Goal: Transaction & Acquisition: Download file/media

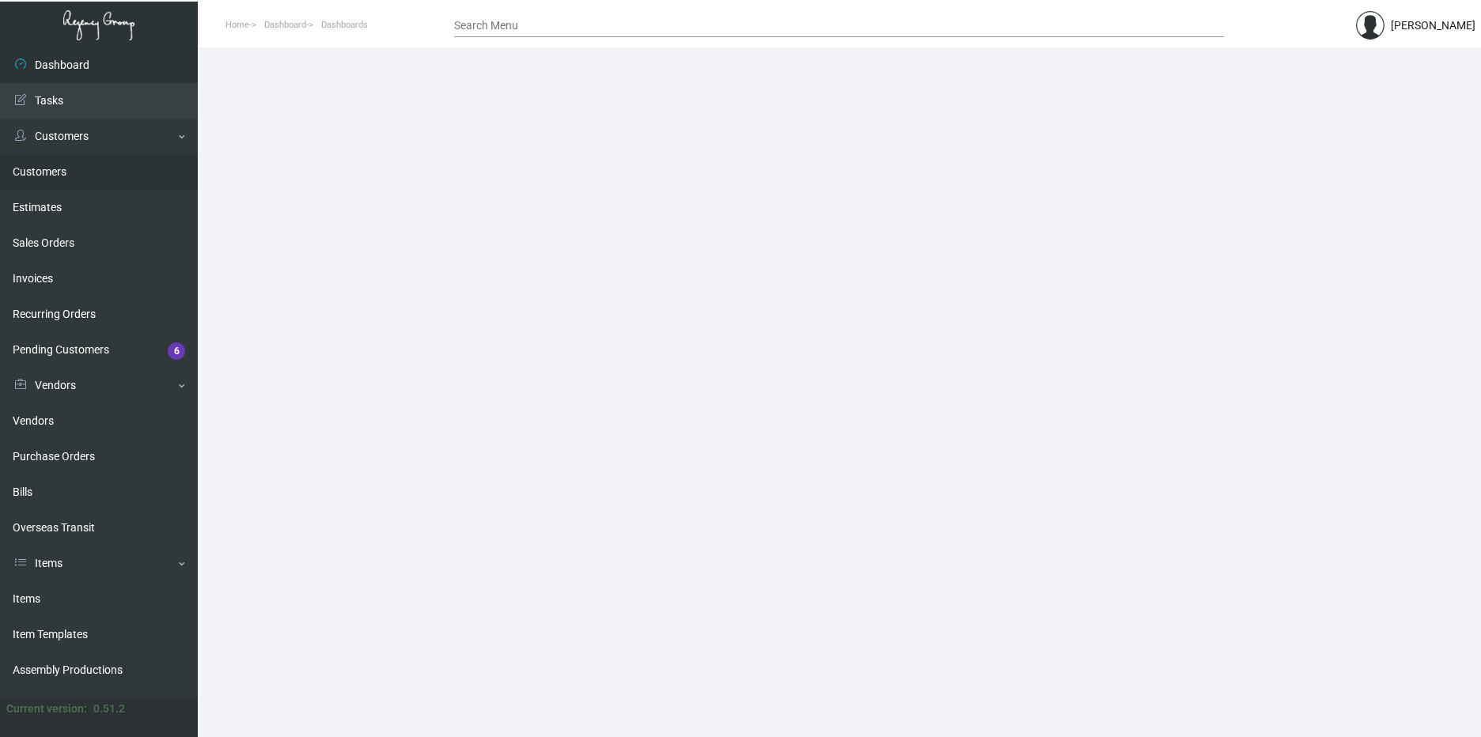
click at [79, 176] on link "Customers" at bounding box center [99, 172] width 198 height 36
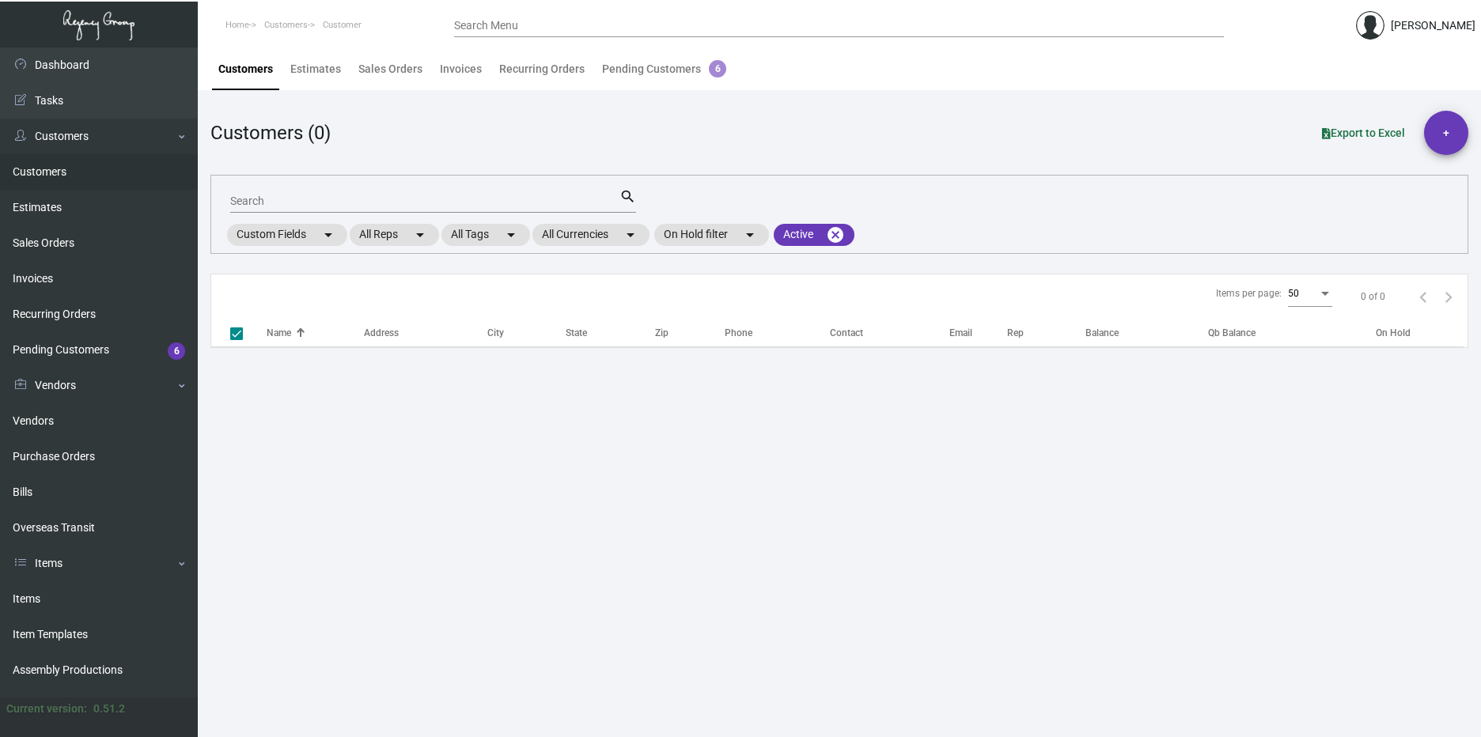
checkbox input "false"
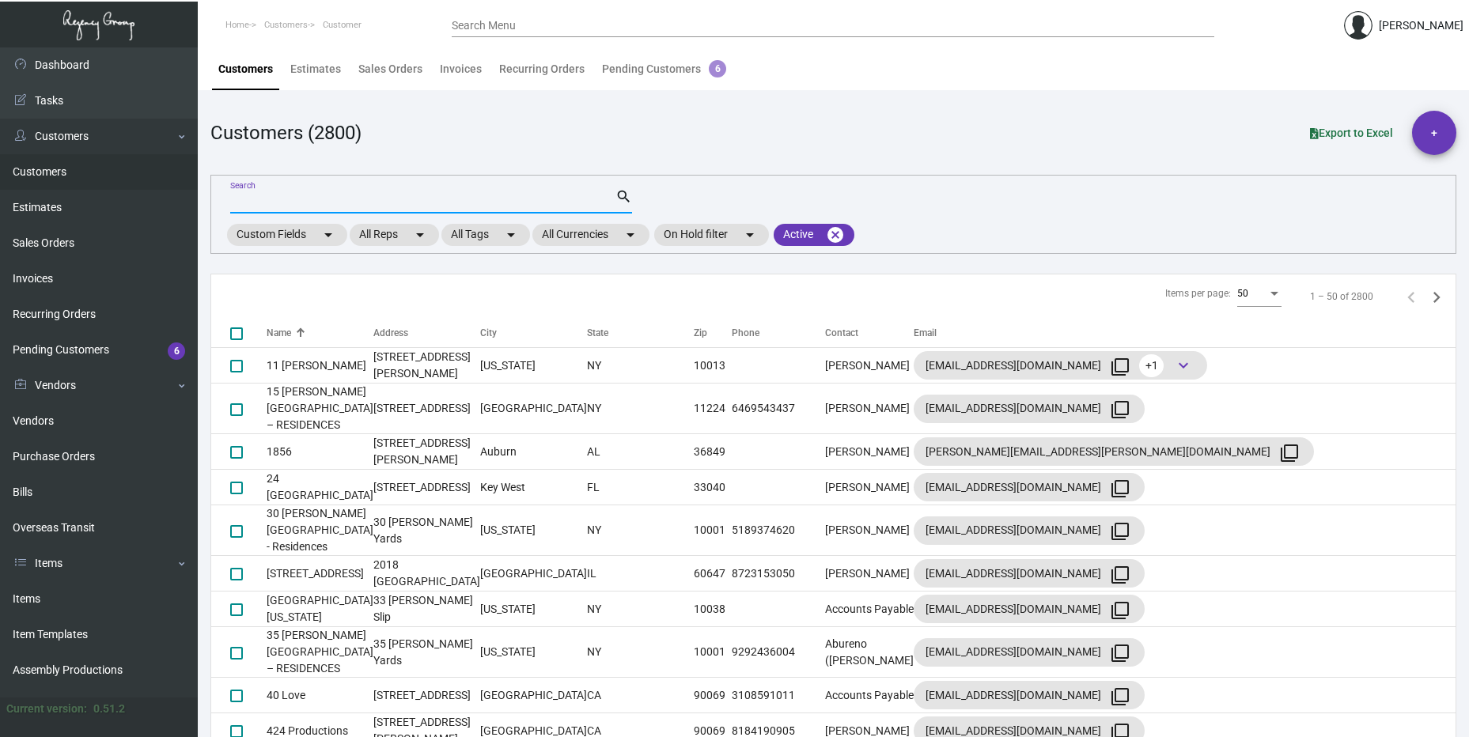
click at [479, 205] on input "Search" at bounding box center [422, 201] width 385 height 13
type input "proper"
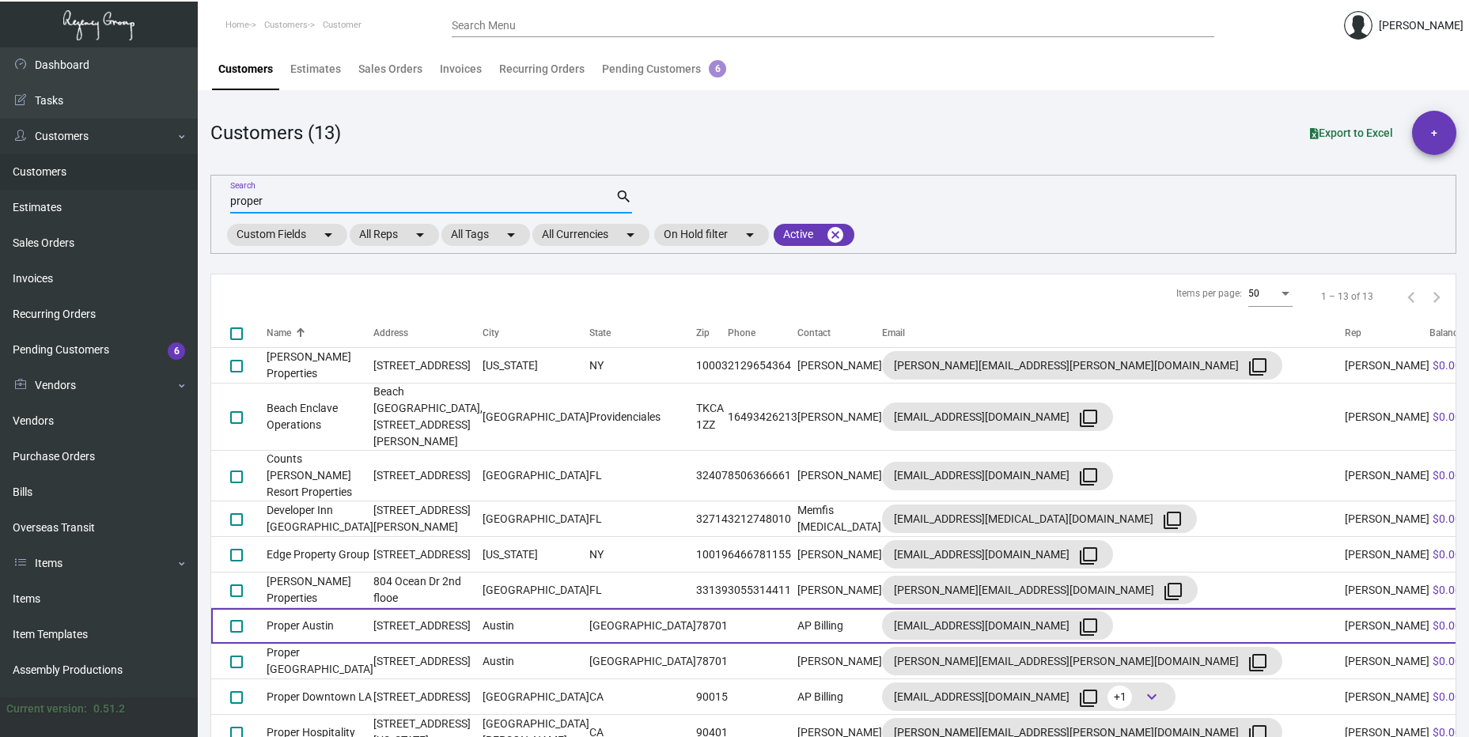
scroll to position [62, 0]
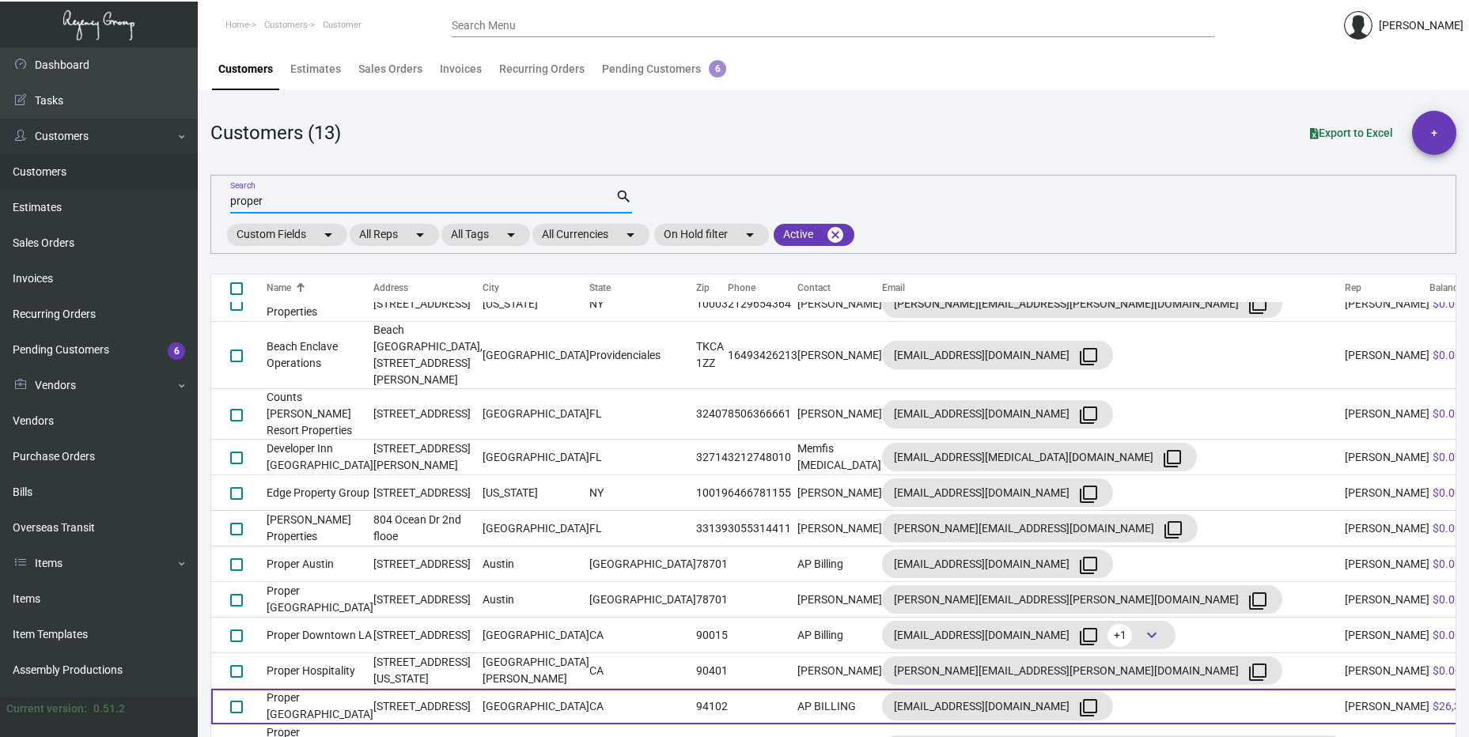
click at [379, 689] on td "[STREET_ADDRESS]" at bounding box center [427, 707] width 109 height 36
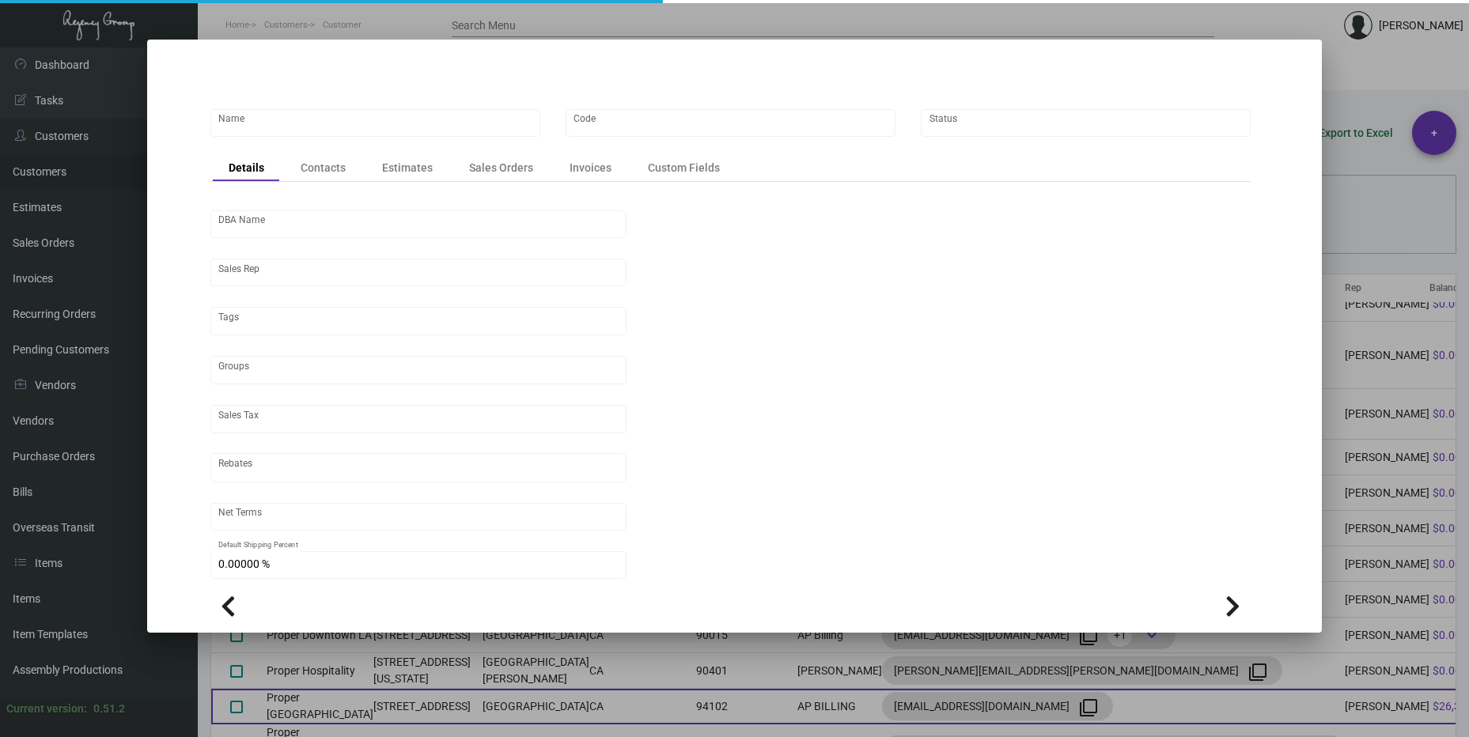
type input "Proper [GEOGRAPHIC_DATA]"
type input "944"
type input "[PERSON_NAME]"
type input "[GEOGRAPHIC_DATA]-[GEOGRAPHIC_DATA]"
type input "Net 30"
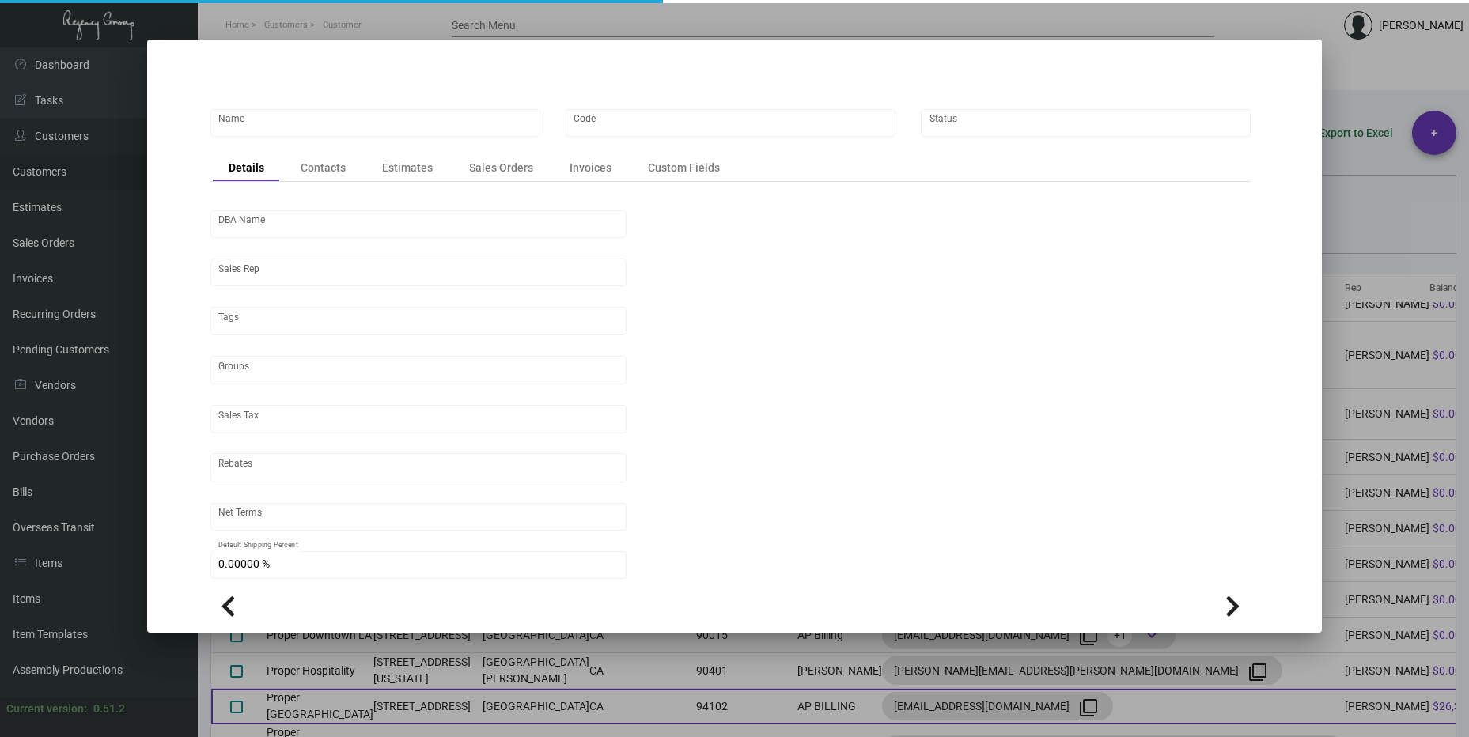
type input "United States Dollar $"
type input "$ 0.00"
checkbox input "true"
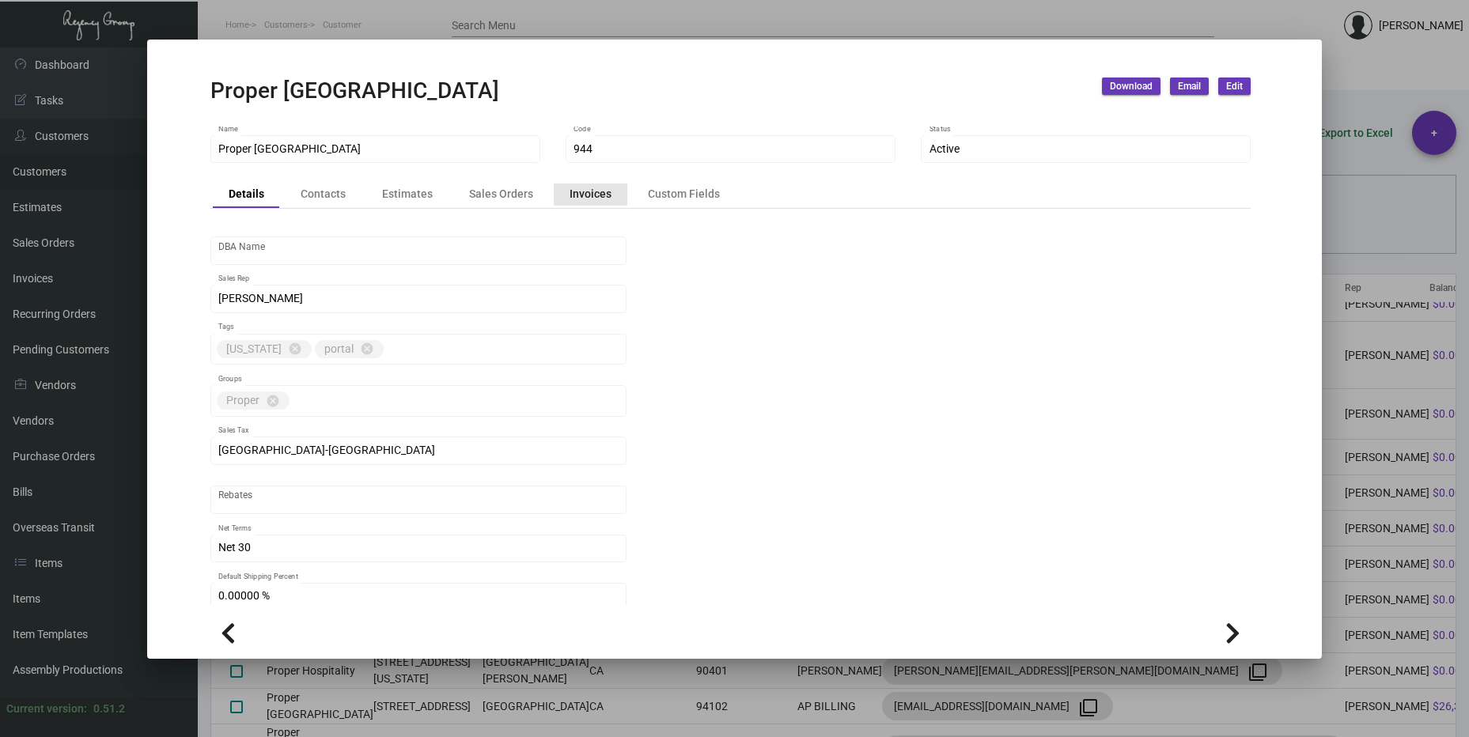
click at [589, 187] on div "Invoices" at bounding box center [590, 194] width 42 height 17
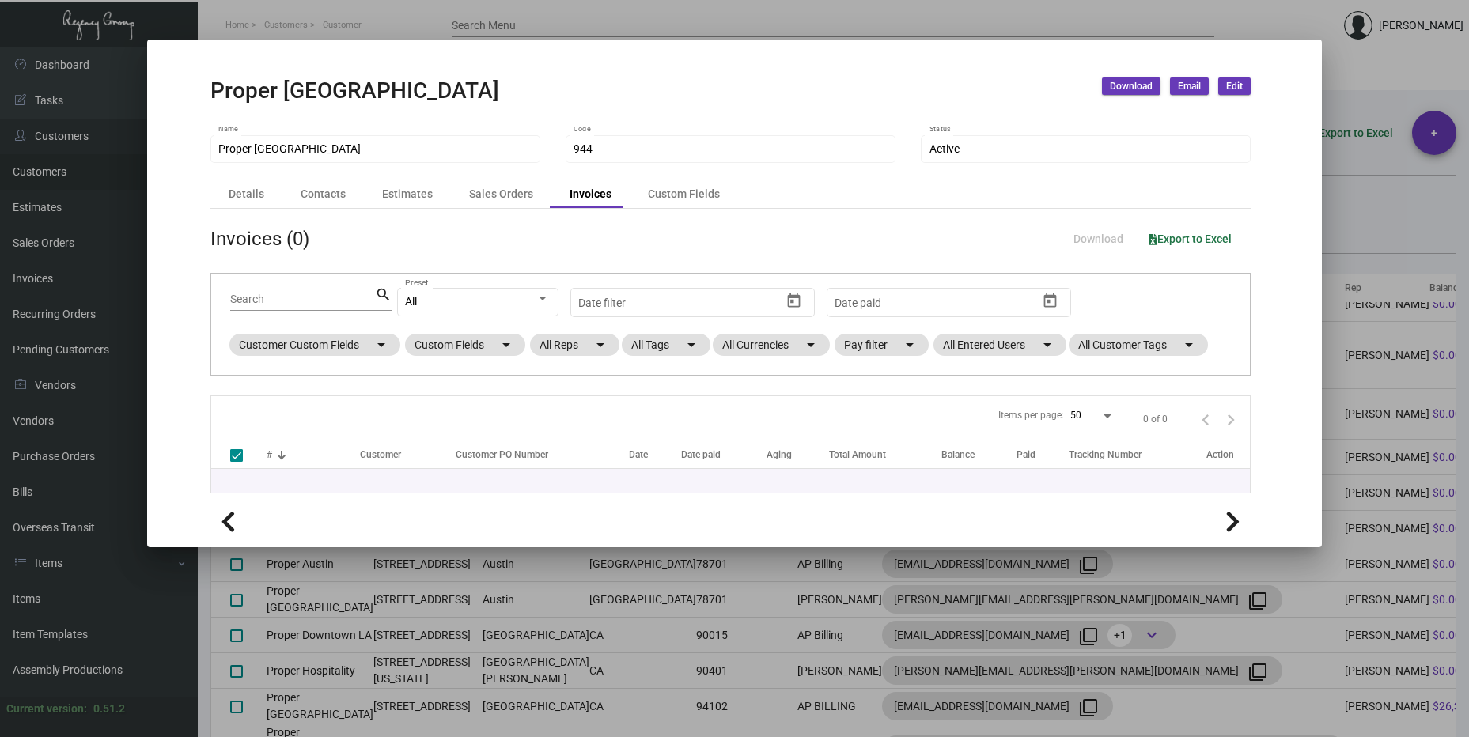
checkbox input "false"
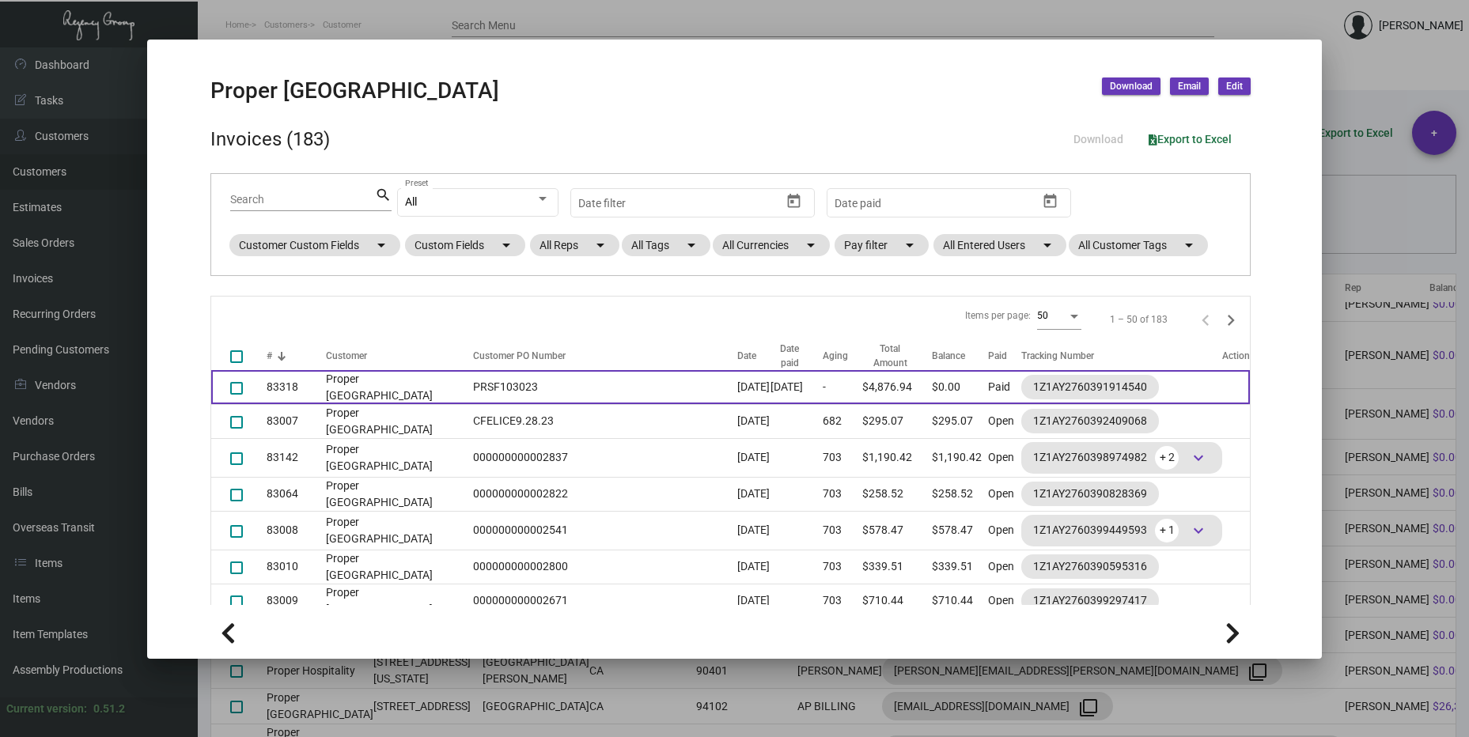
scroll to position [0, 0]
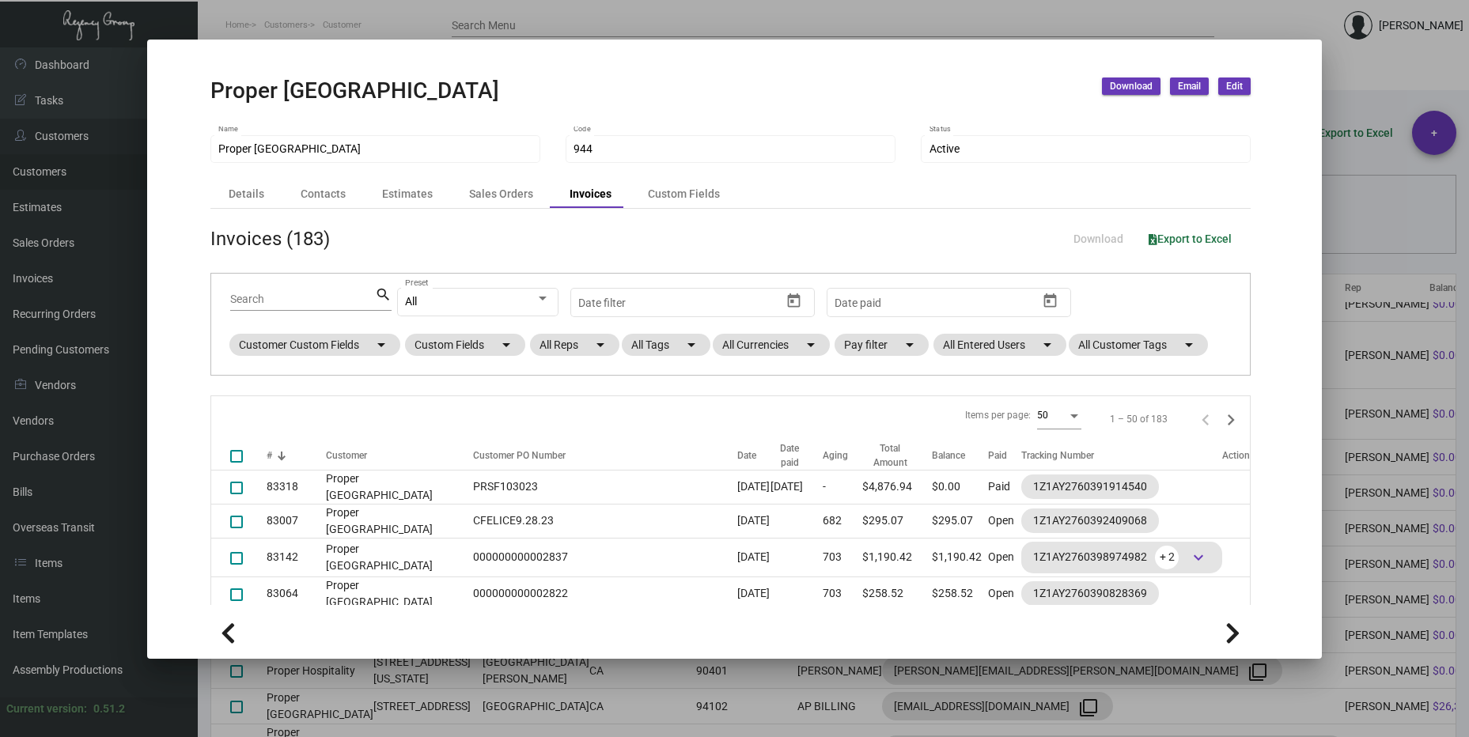
click at [823, 13] on div at bounding box center [734, 368] width 1469 height 737
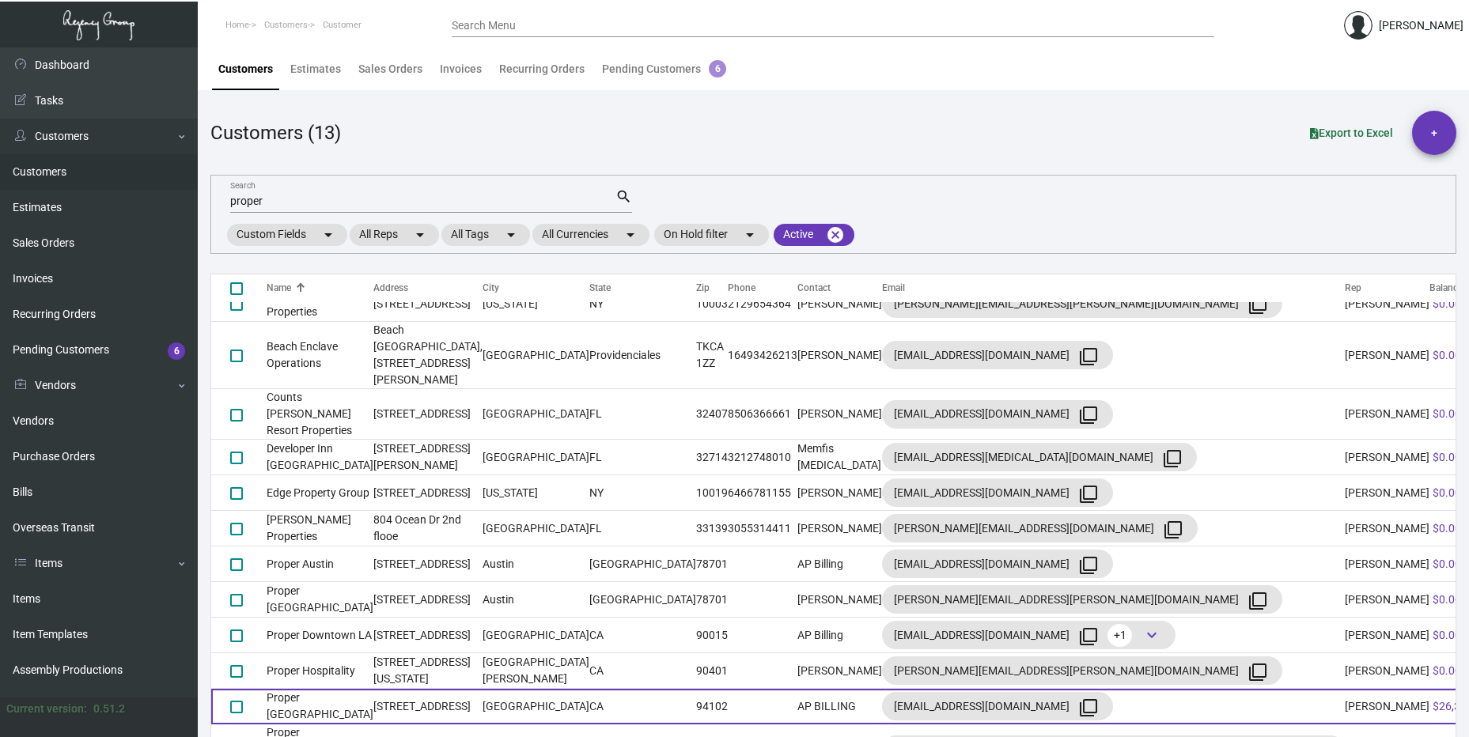
click at [1345, 689] on td "[PERSON_NAME]" at bounding box center [1387, 707] width 85 height 36
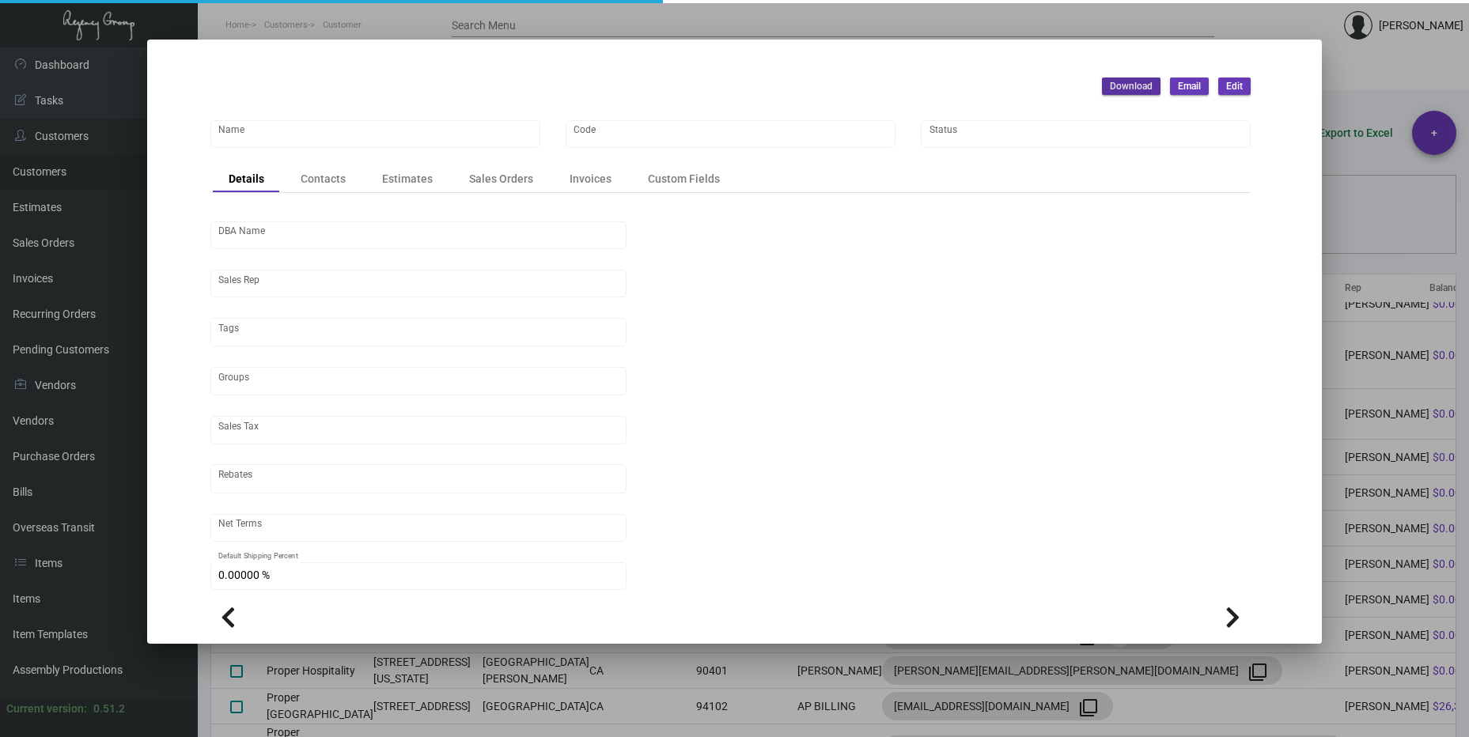
type input "Proper [GEOGRAPHIC_DATA]"
type input "944"
type input "[PERSON_NAME]"
type input "[GEOGRAPHIC_DATA]-[GEOGRAPHIC_DATA]"
type input "Net 30"
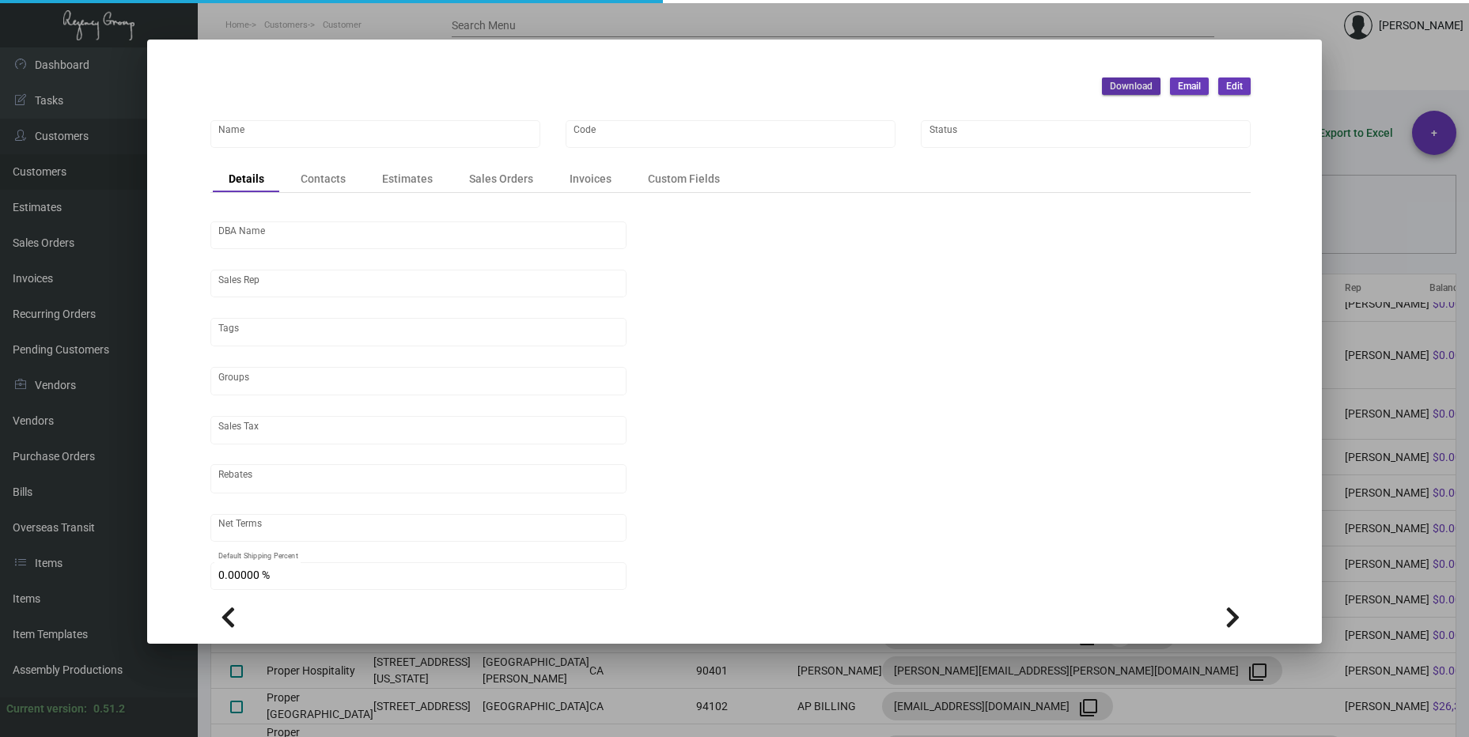
type input "United States Dollar $"
type input "$ 0.00"
checkbox input "true"
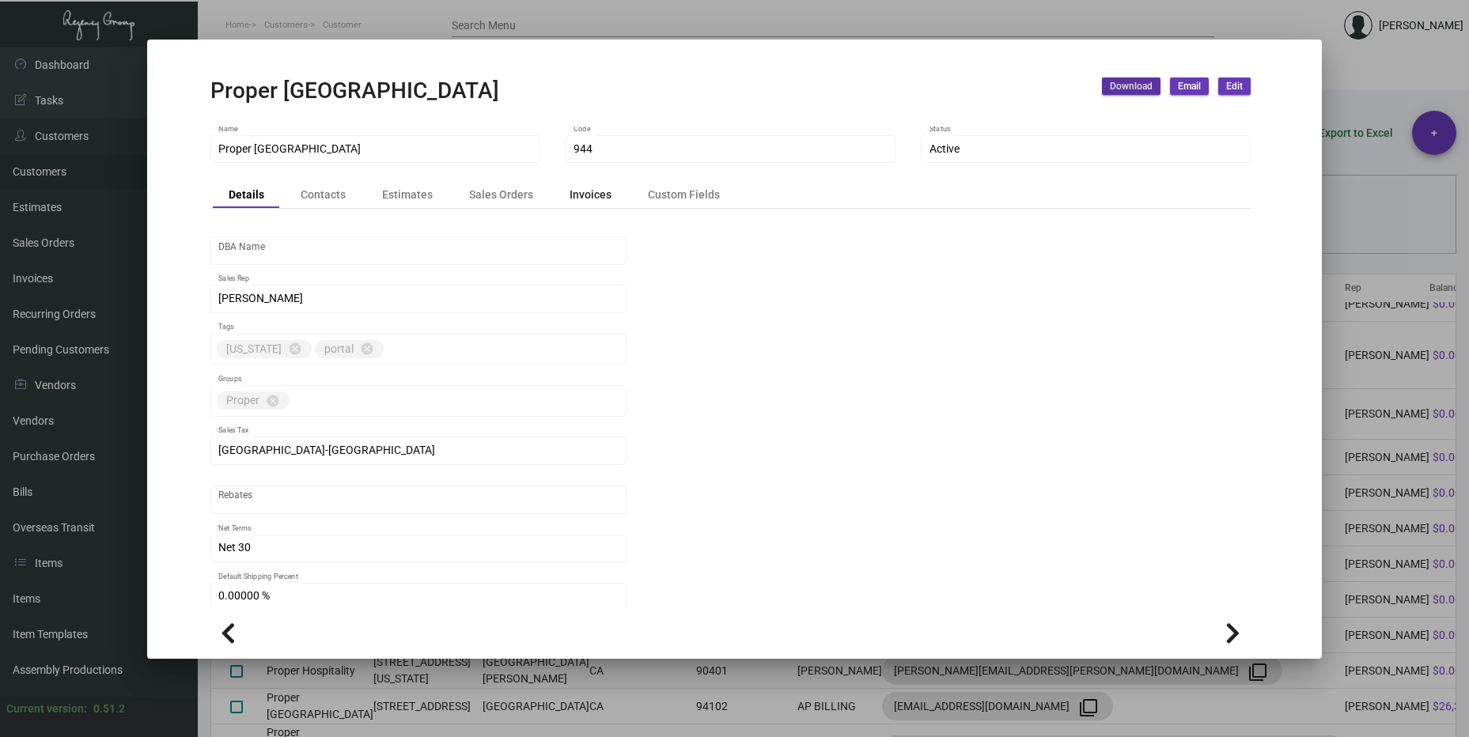
click at [580, 187] on div "Invoices" at bounding box center [590, 194] width 42 height 17
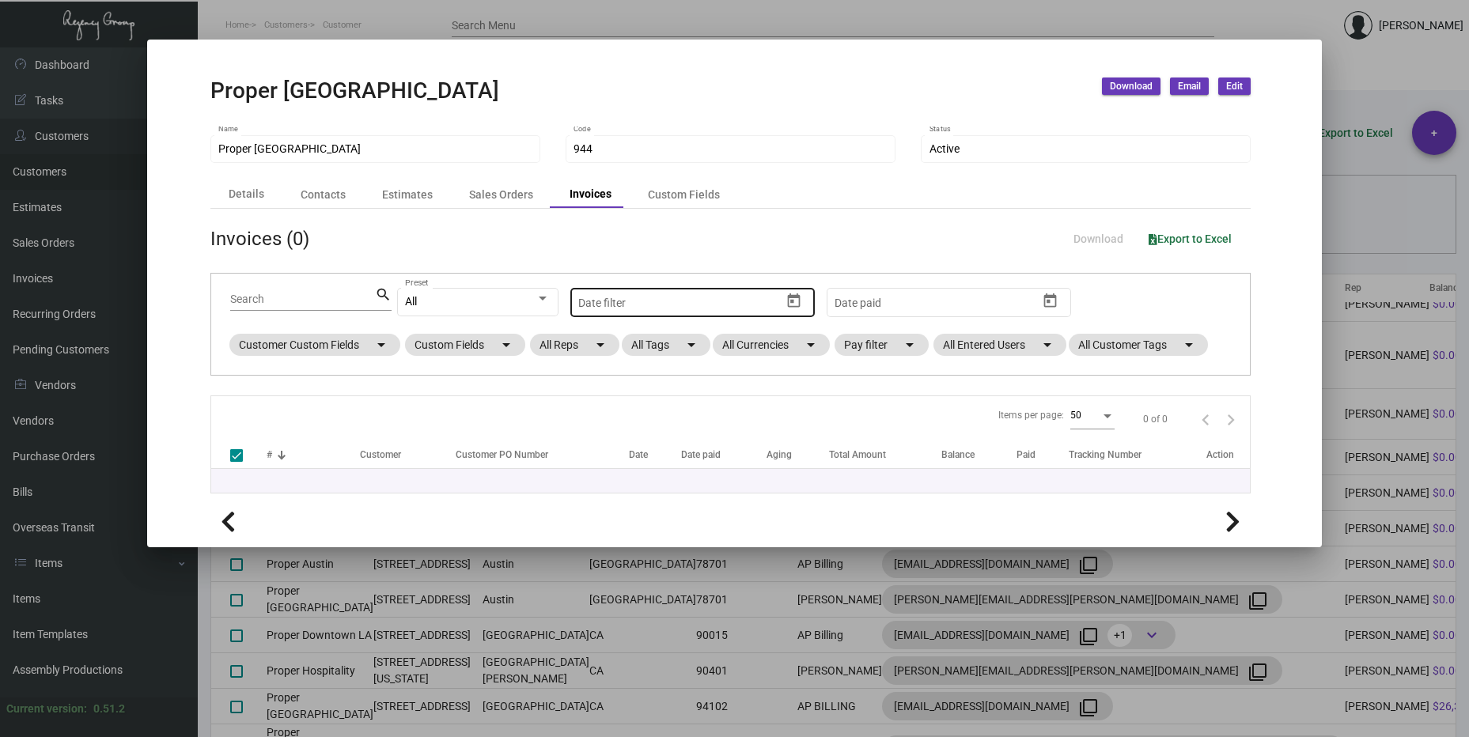
checkbox input "false"
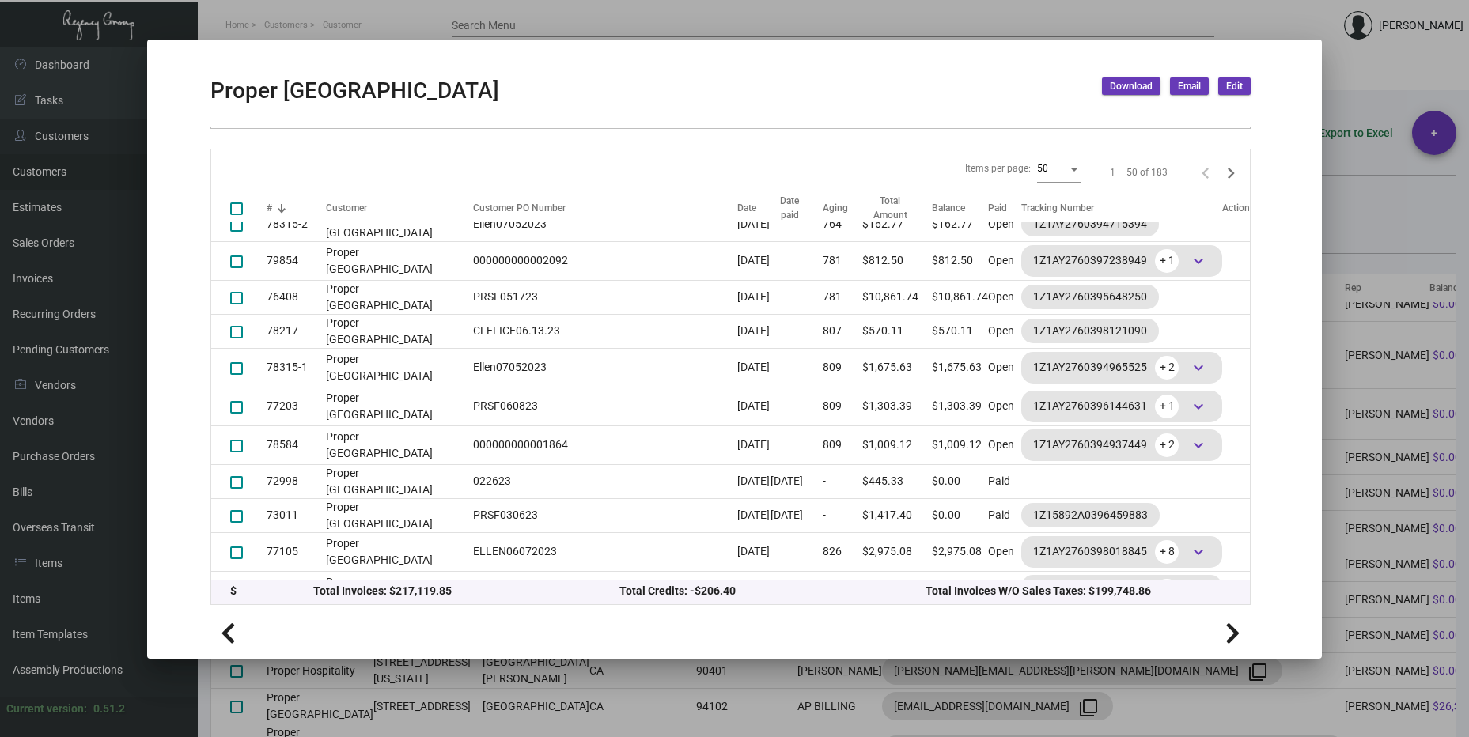
scroll to position [475, 0]
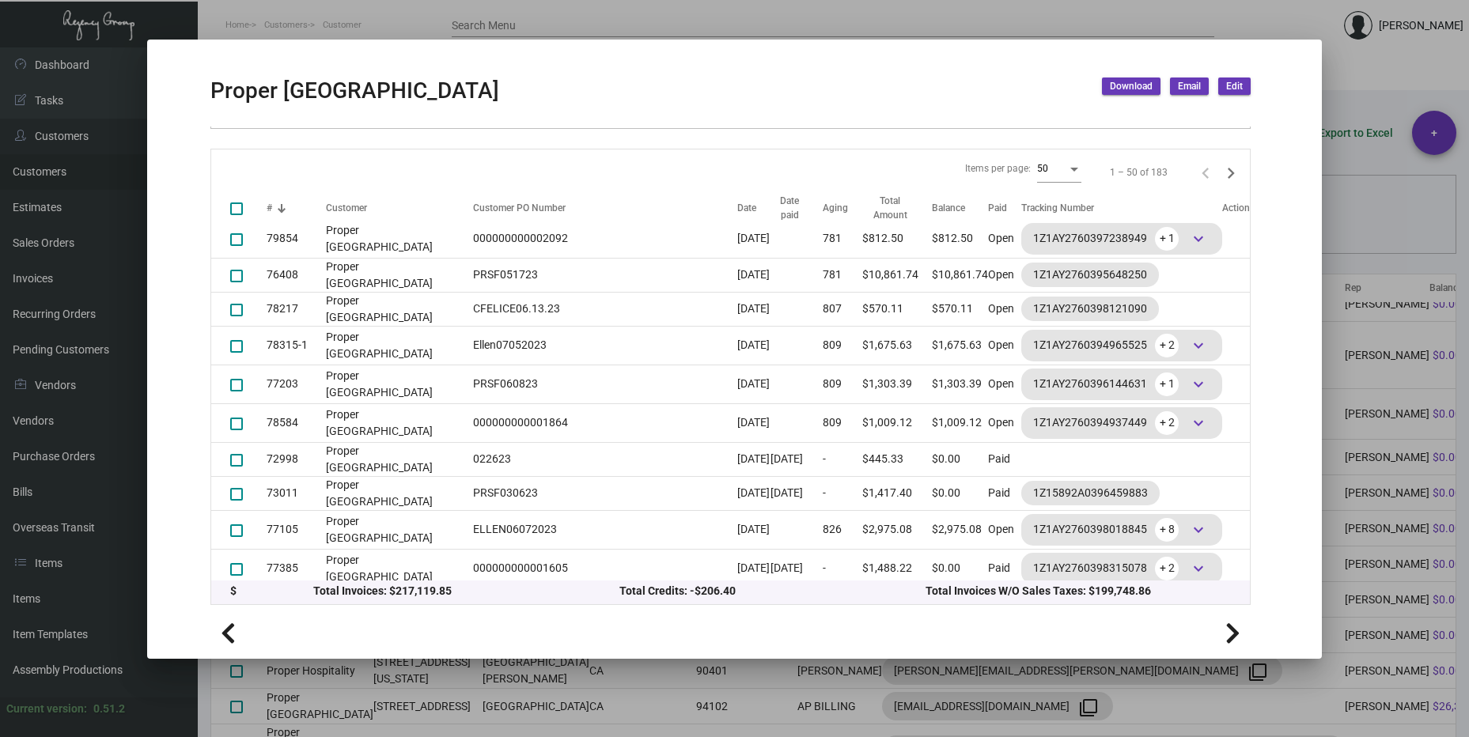
click at [1138, 85] on span "Download" at bounding box center [1131, 86] width 43 height 13
click at [1162, 152] on button "Invoices" at bounding box center [1180, 158] width 146 height 38
drag, startPoint x: 62, startPoint y: 62, endPoint x: 84, endPoint y: 53, distance: 23.8
click at [65, 62] on div at bounding box center [734, 368] width 1469 height 737
